Goal: Task Accomplishment & Management: Manage account settings

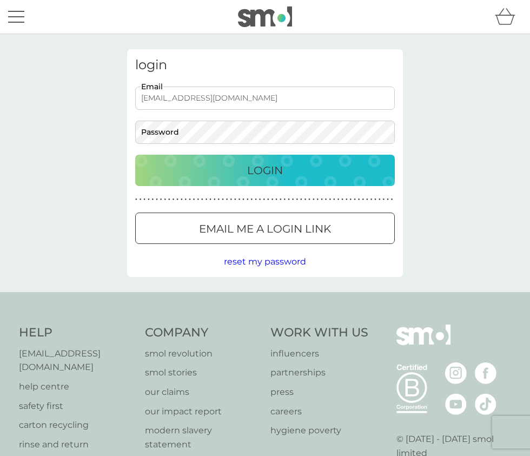
type input "[EMAIL_ADDRESS][DOMAIN_NAME]"
click at [284, 167] on div "Login" at bounding box center [265, 170] width 238 height 17
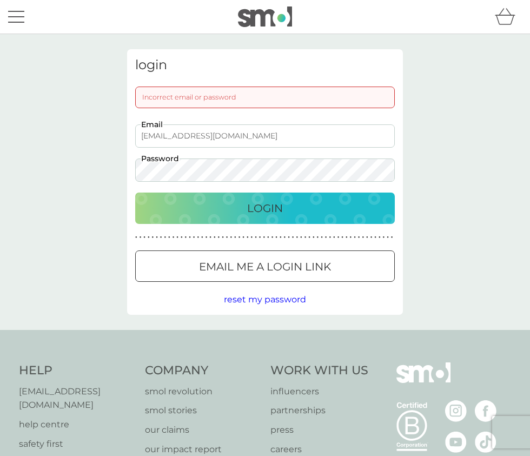
click at [122, 168] on div "login Incorrect email or password [EMAIL_ADDRESS][DOMAIN_NAME] Email Password L…" at bounding box center [265, 181] width 292 height 265
click at [118, 174] on div "login Incorrect email or password [EMAIL_ADDRESS][DOMAIN_NAME] Email Password L…" at bounding box center [265, 182] width 530 height 296
click at [254, 210] on p "Login" at bounding box center [265, 207] width 36 height 17
click at [119, 170] on div "login Incorrect email or password [EMAIL_ADDRESS][DOMAIN_NAME] Email Password L…" at bounding box center [265, 181] width 292 height 265
click at [246, 207] on div "Login" at bounding box center [265, 207] width 238 height 17
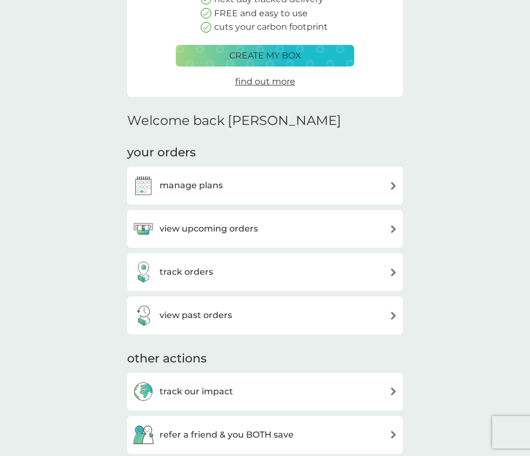
scroll to position [204, 0]
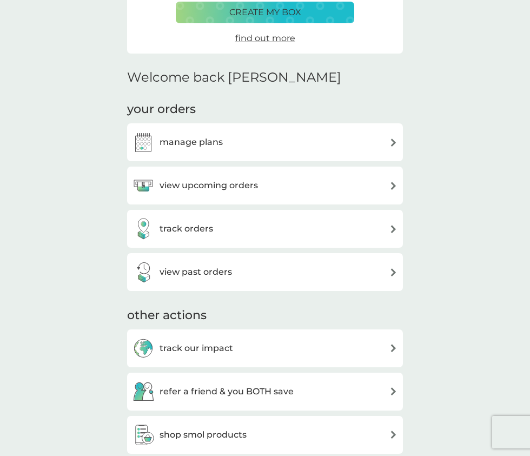
click at [210, 139] on h3 "manage plans" at bounding box center [190, 142] width 63 height 14
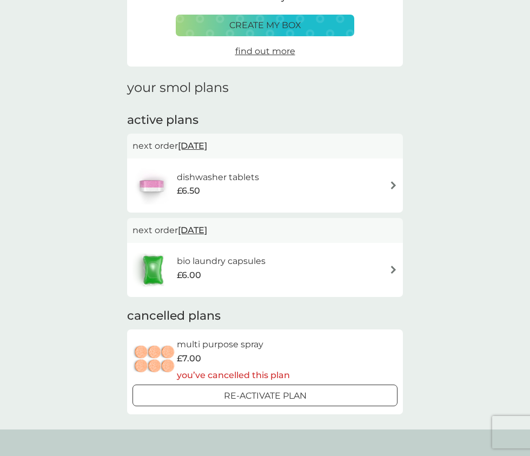
scroll to position [82, 0]
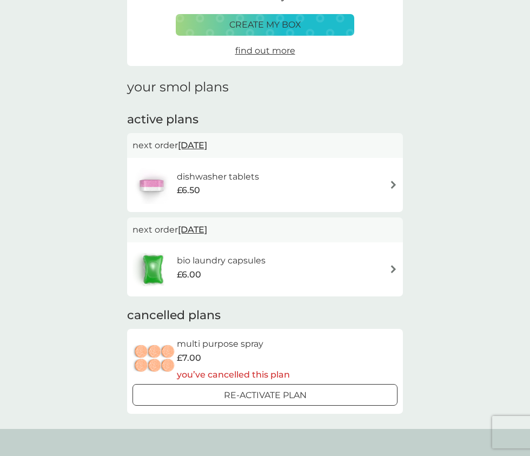
click at [390, 183] on img at bounding box center [393, 185] width 8 height 8
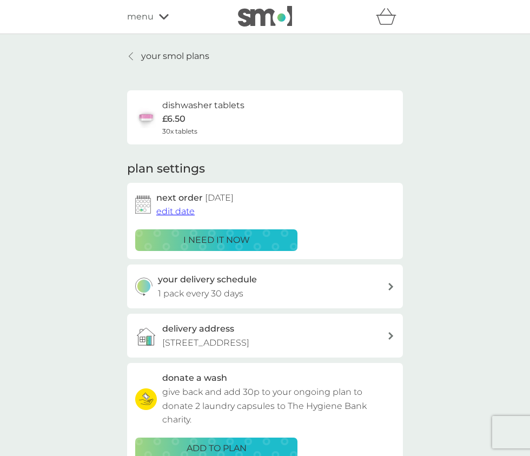
click at [132, 56] on icon at bounding box center [131, 56] width 4 height 9
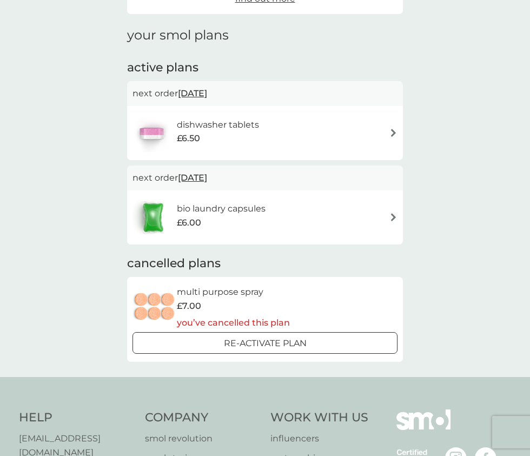
scroll to position [135, 0]
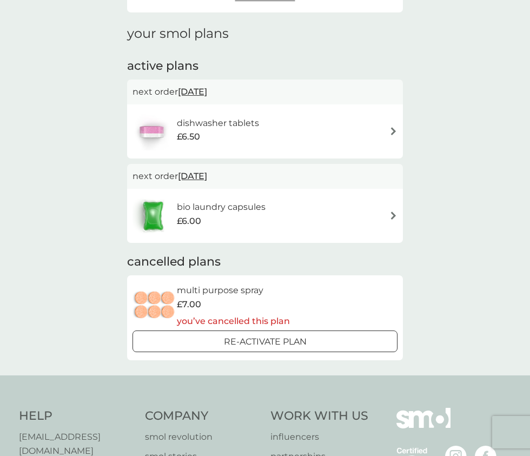
click at [395, 216] on img at bounding box center [393, 215] width 8 height 8
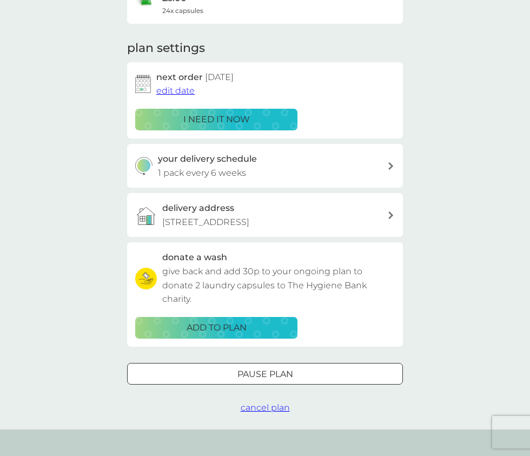
scroll to position [125, 0]
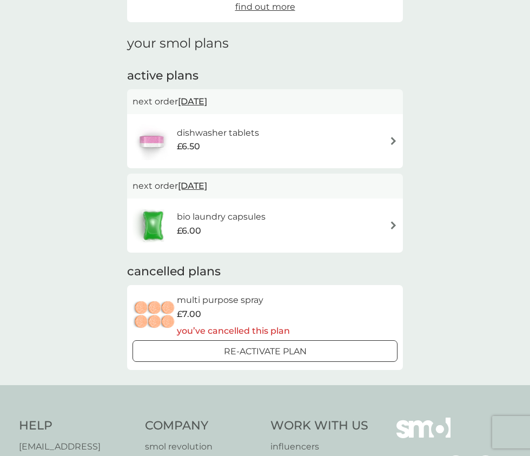
scroll to position [135, 0]
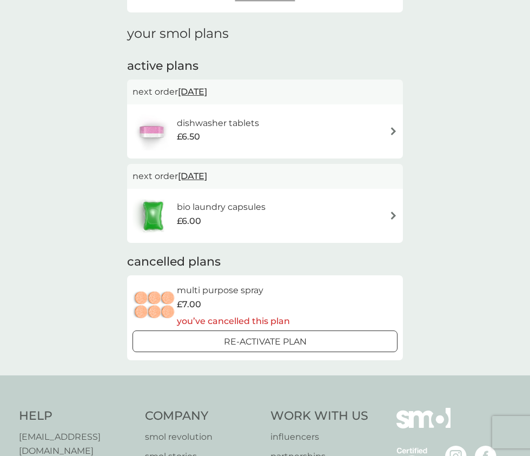
click at [398, 131] on div "dishwasher tablets £6.50" at bounding box center [265, 131] width 276 height 54
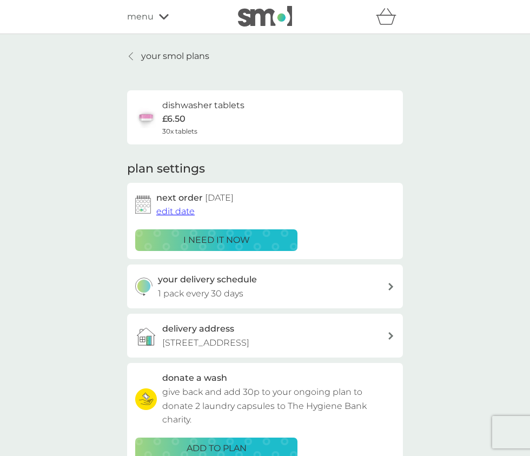
scroll to position [135, 0]
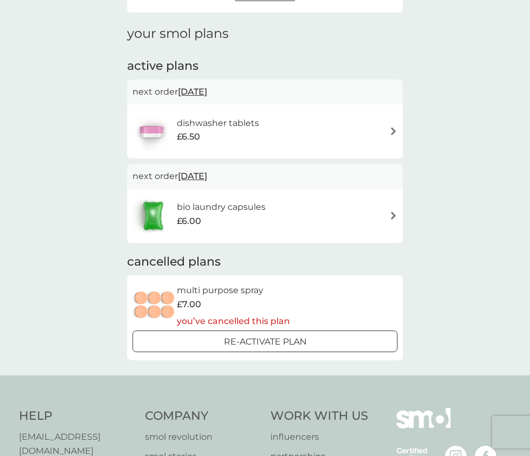
click at [395, 211] on img at bounding box center [393, 215] width 8 height 8
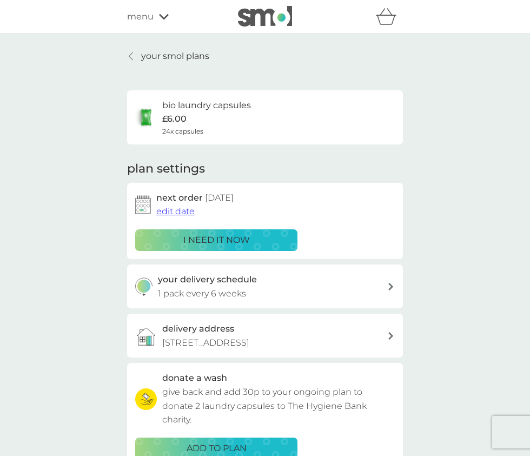
click at [390, 284] on icon at bounding box center [390, 287] width 5 height 8
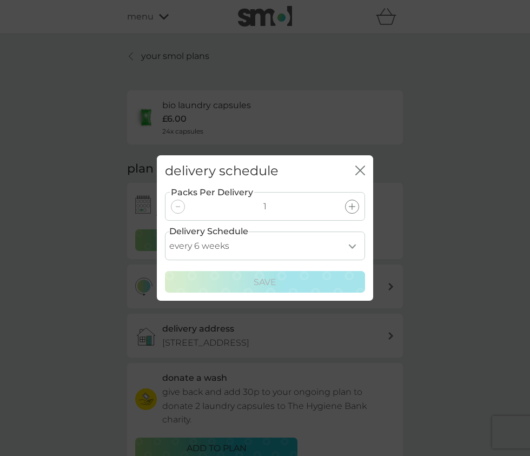
select select "35"
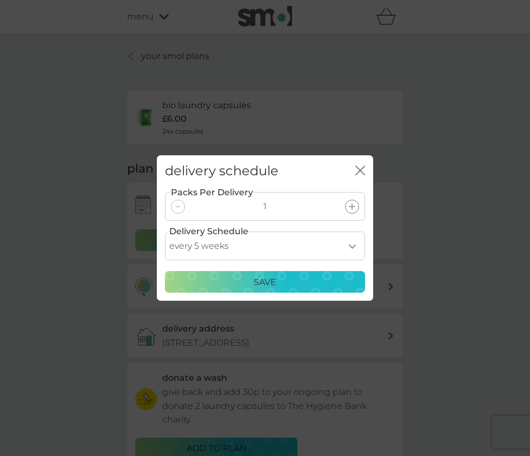
click at [270, 285] on p "Save" at bounding box center [265, 282] width 23 height 14
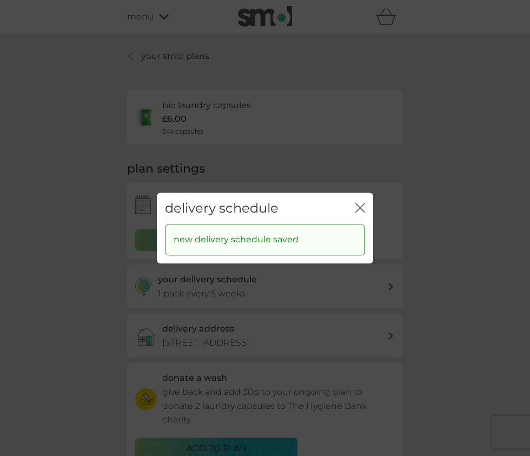
click at [359, 209] on icon "close" at bounding box center [358, 207] width 4 height 9
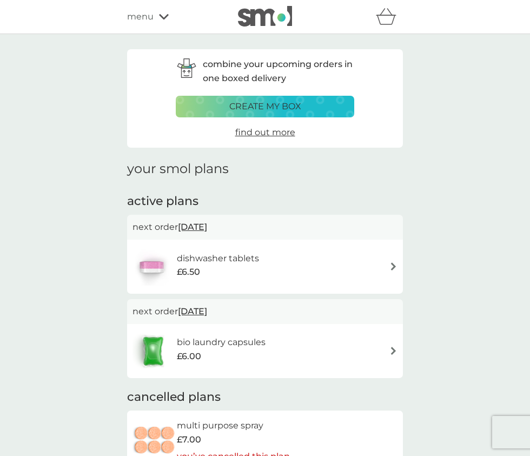
scroll to position [135, 0]
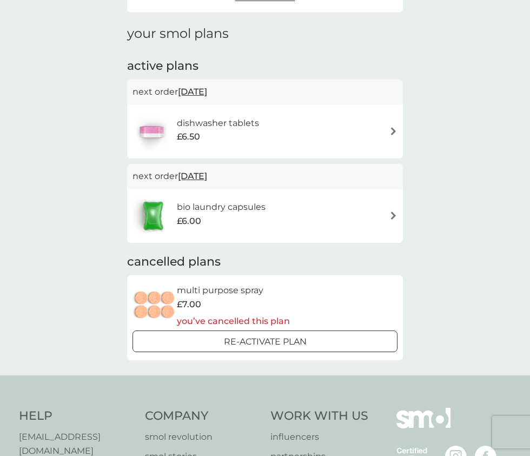
click at [391, 127] on img at bounding box center [393, 131] width 8 height 8
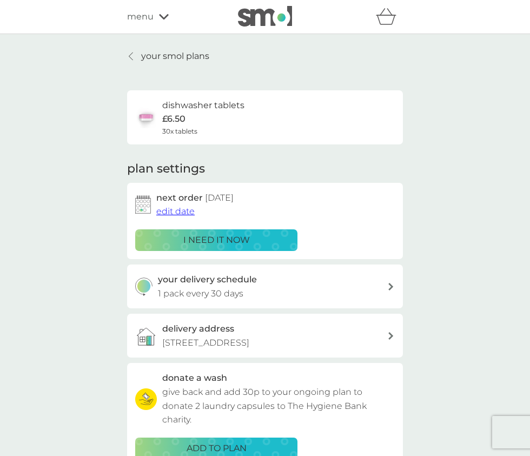
click at [389, 284] on icon at bounding box center [390, 287] width 5 height 8
select select "28"
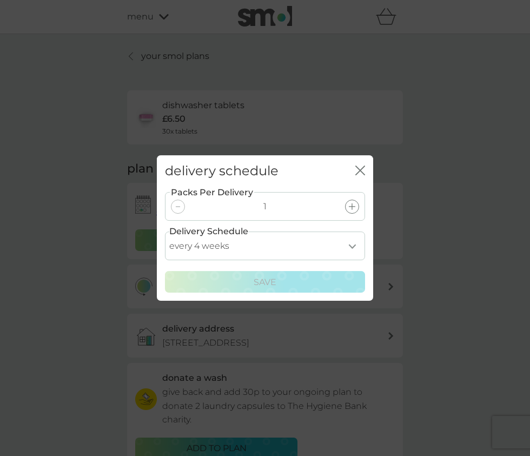
click at [363, 166] on icon "close" at bounding box center [360, 170] width 10 height 10
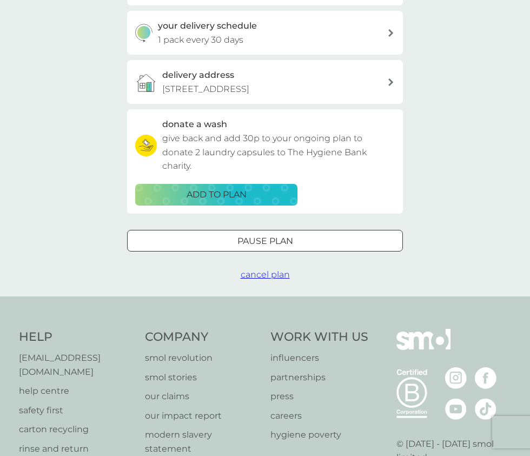
scroll to position [256, 0]
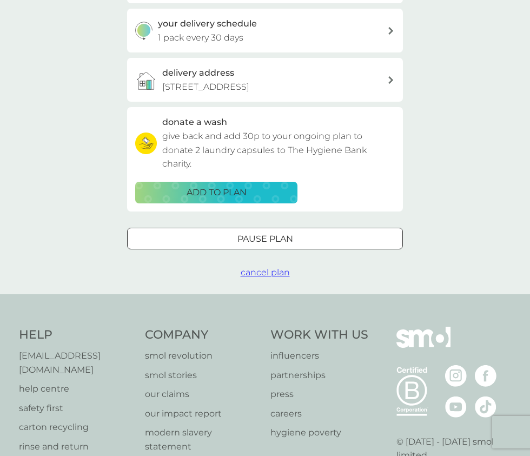
click at [274, 237] on div at bounding box center [264, 238] width 39 height 11
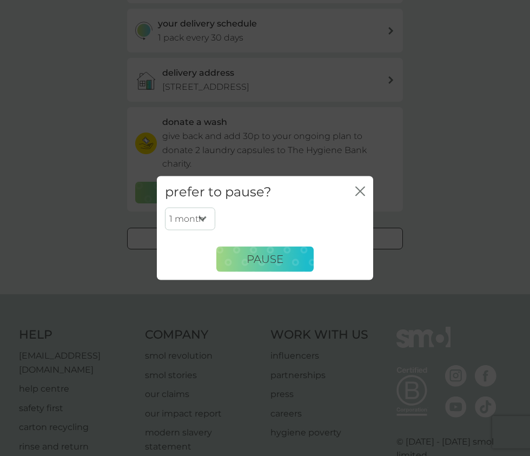
select select "2"
click at [270, 260] on span "Pause" at bounding box center [265, 258] width 37 height 13
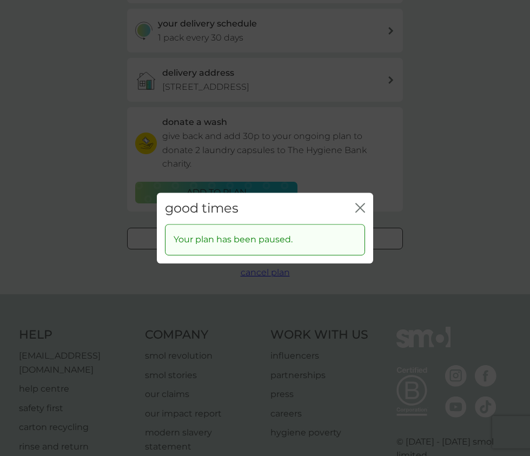
click at [361, 206] on icon "close" at bounding box center [360, 208] width 10 height 10
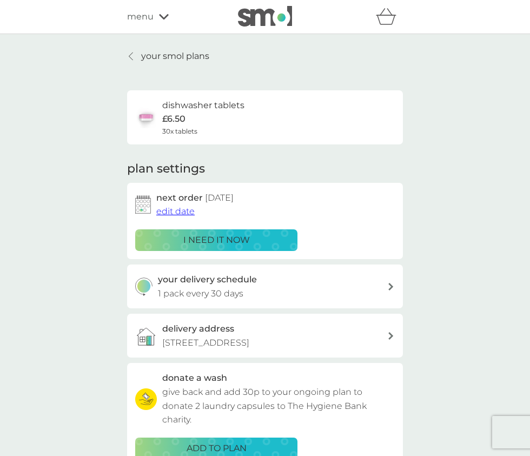
scroll to position [0, 0]
click at [160, 14] on icon at bounding box center [164, 17] width 10 height 6
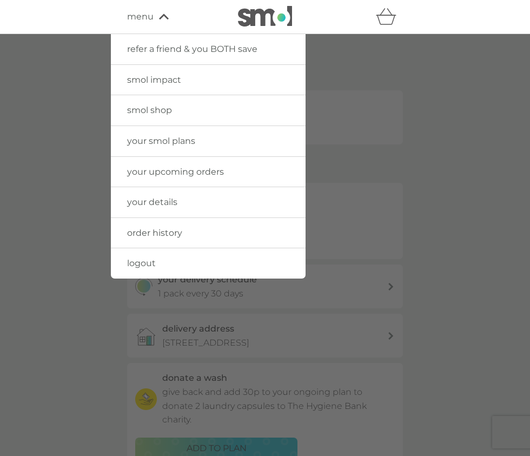
click at [142, 264] on span "logout" at bounding box center [141, 263] width 29 height 10
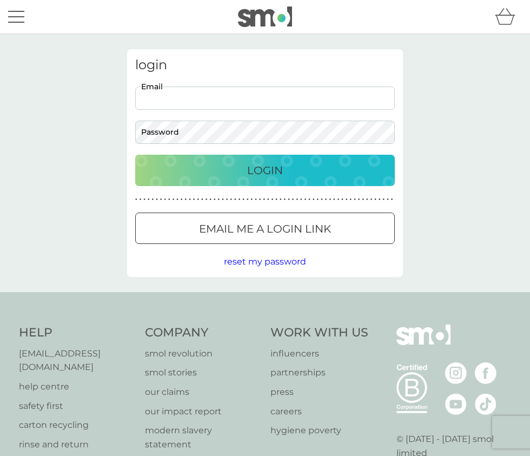
type input "[EMAIL_ADDRESS][DOMAIN_NAME]"
click at [253, 171] on p "Login" at bounding box center [265, 170] width 36 height 17
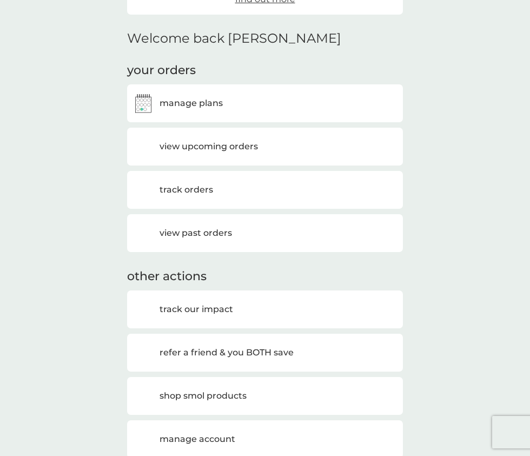
scroll to position [270, 0]
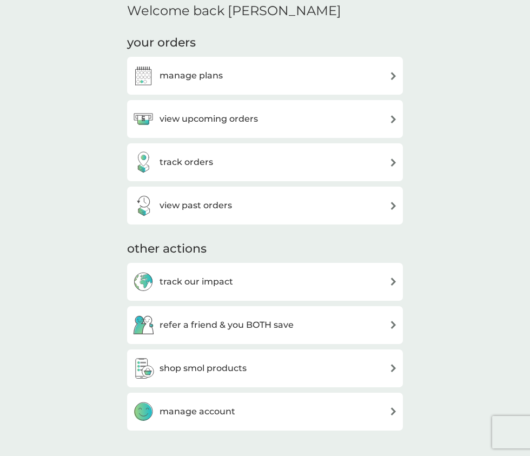
click at [227, 206] on h3 "view past orders" at bounding box center [195, 205] width 72 height 14
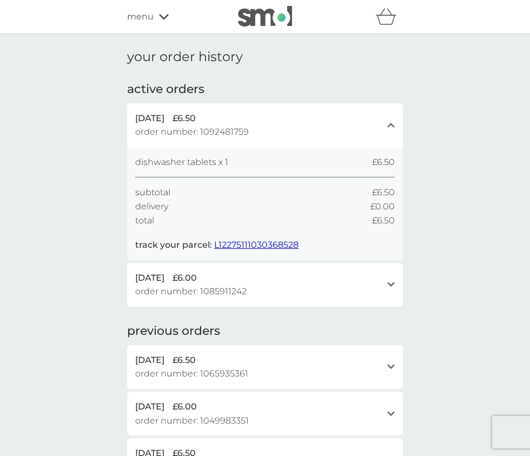
click at [153, 18] on span "menu" at bounding box center [140, 17] width 26 height 14
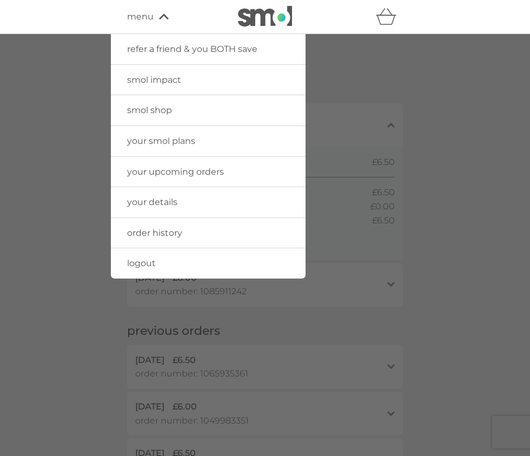
click at [147, 260] on span "logout" at bounding box center [141, 263] width 29 height 10
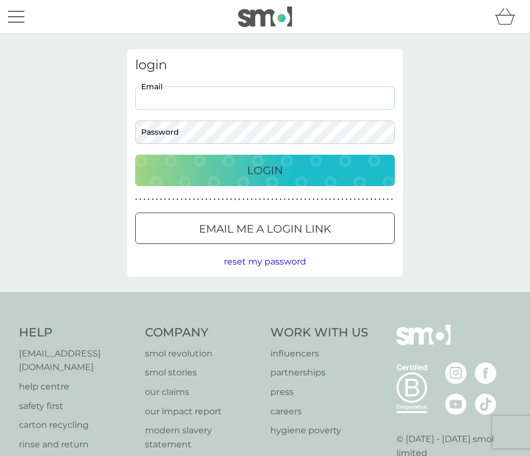
click at [48, 103] on div "login Email Password Login ● ● ● ● ● ● ● ● ● ● ● ● ● ● ● ● ● ● ● ● ● ● ● ● ● ● …" at bounding box center [265, 163] width 530 height 258
